Goal: Navigation & Orientation: Find specific page/section

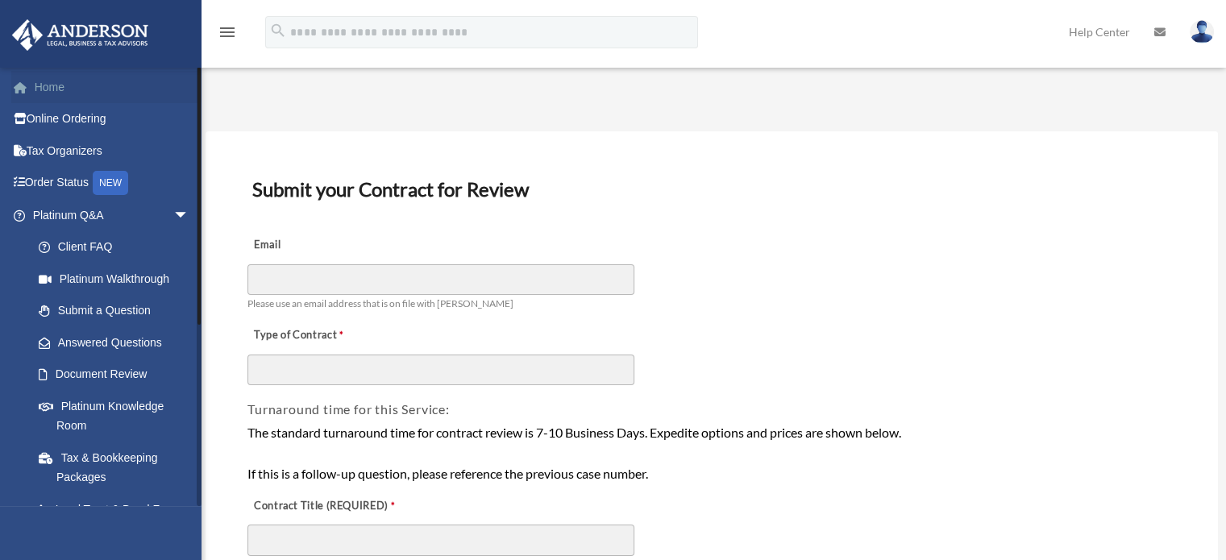
click at [77, 78] on link "Home" at bounding box center [112, 87] width 202 height 32
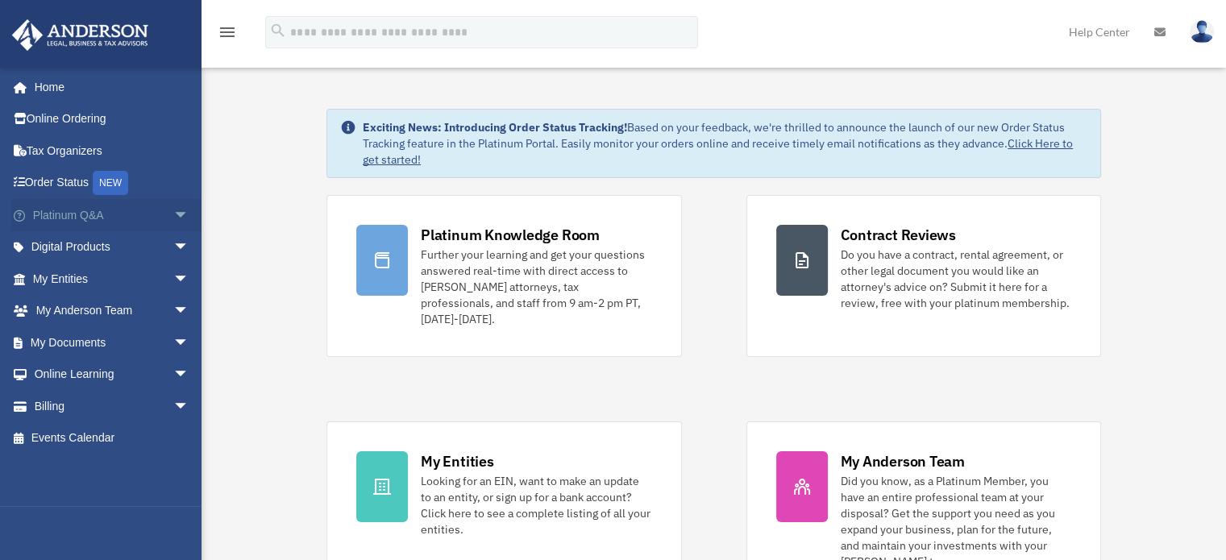
click at [173, 214] on span "arrow_drop_down" at bounding box center [189, 215] width 32 height 33
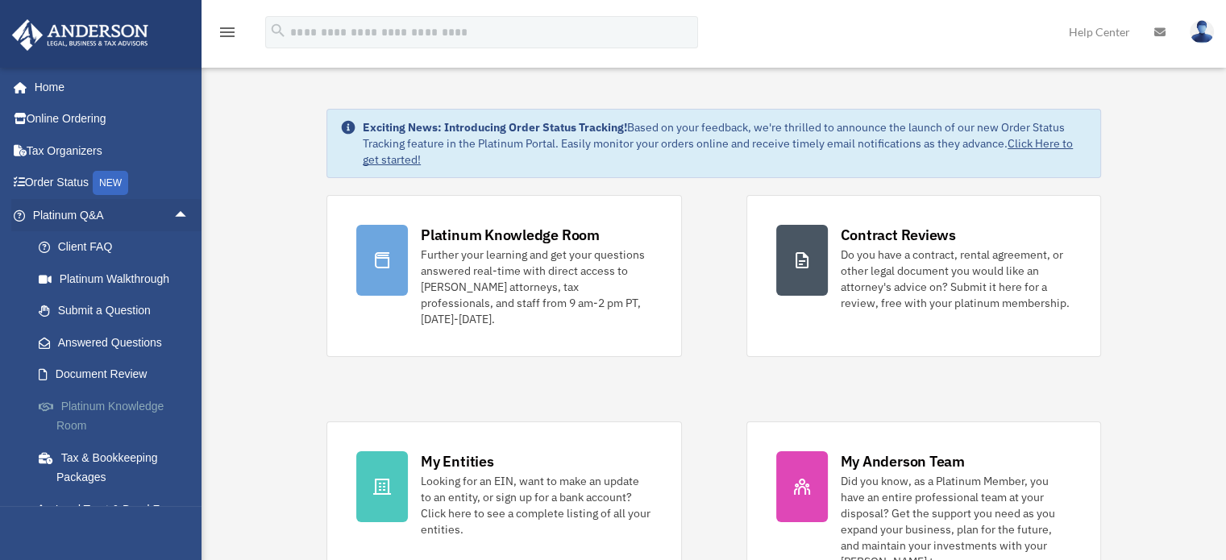
click at [128, 409] on link "Platinum Knowledge Room" at bounding box center [118, 416] width 191 height 52
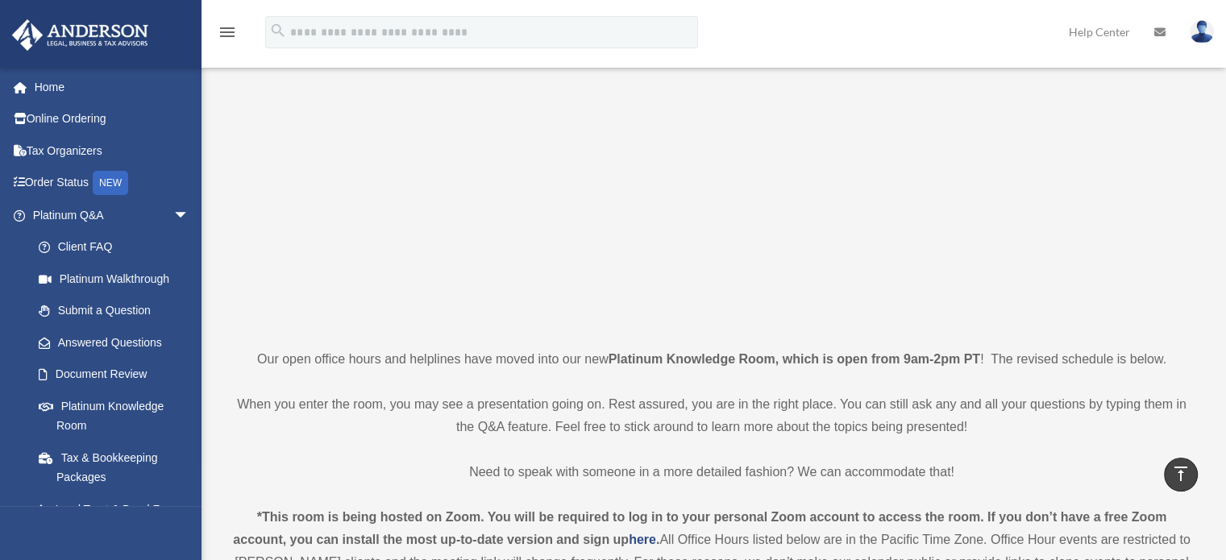
scroll to position [81, 0]
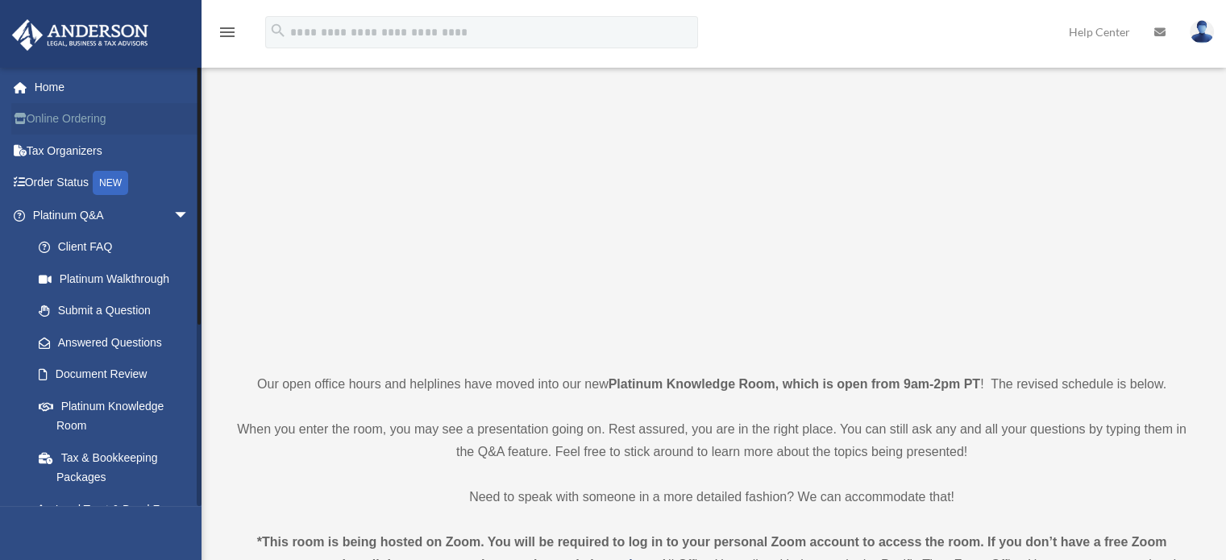
click at [104, 130] on link "Online Ordering" at bounding box center [112, 119] width 202 height 32
